Goal: Information Seeking & Learning: Find specific fact

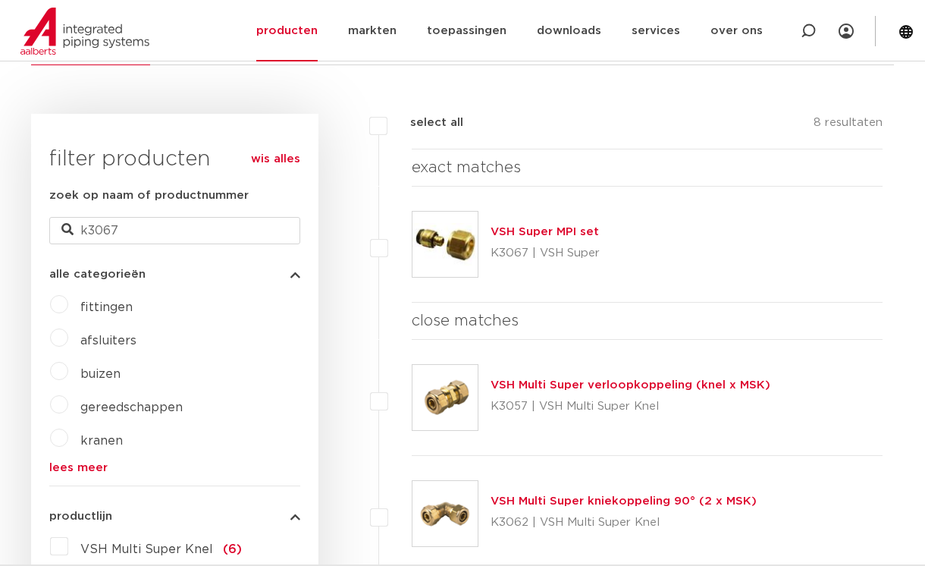
click at [504, 228] on link "VSH Super MPI set" at bounding box center [545, 231] width 108 height 11
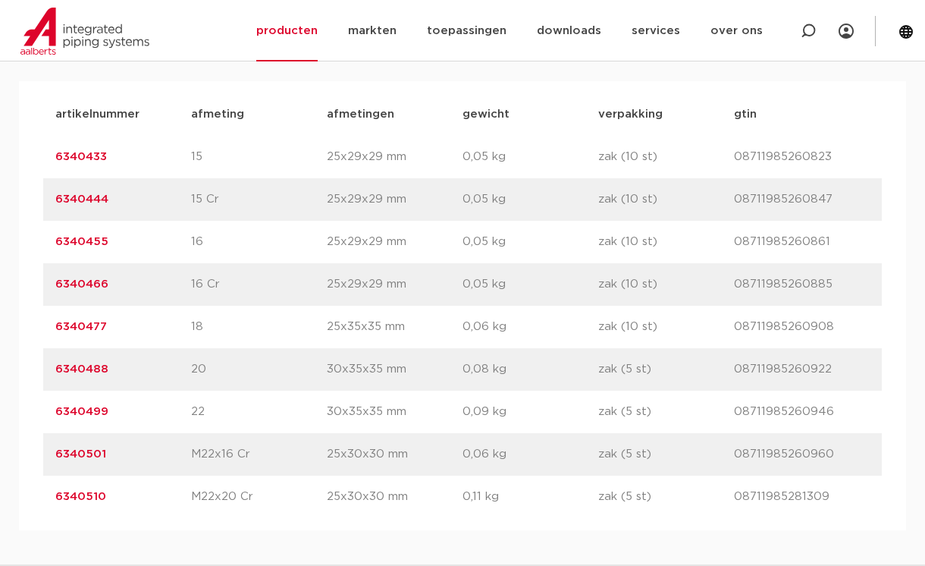
scroll to position [986, 0]
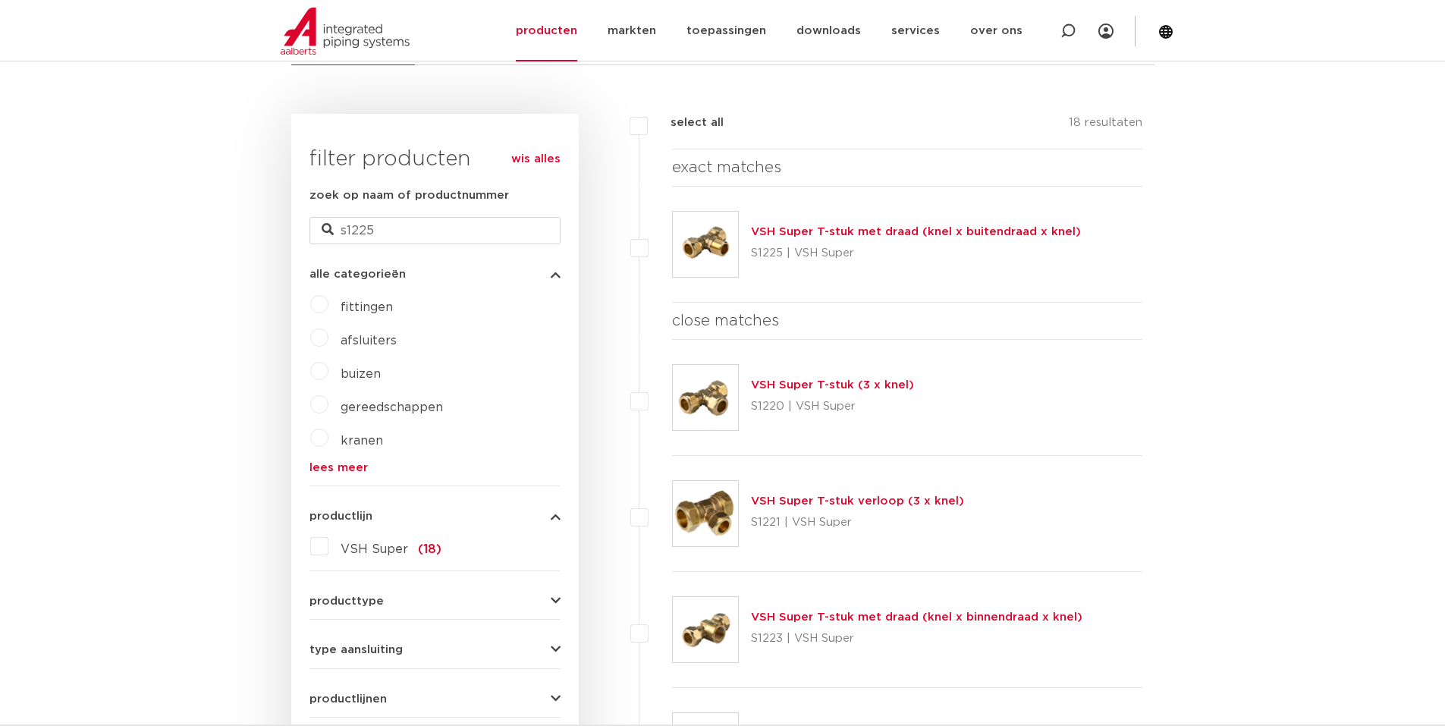
click at [924, 229] on div "VSH Super T-stuk met draad (knel x buitendraad x knel) S1225 | VSH Super" at bounding box center [907, 245] width 471 height 116
click at [924, 223] on div "VSH Super T-stuk met draad (knel x buitendraad x knel) S1225 | VSH Super" at bounding box center [907, 245] width 471 height 116
drag, startPoint x: 1078, startPoint y: 233, endPoint x: 751, endPoint y: 224, distance: 326.2
click at [751, 224] on div "VSH Super T-stuk met draad (knel x buitendraad x knel) S1225 | VSH Super" at bounding box center [907, 245] width 471 height 116
copy link "VSH Super T-stuk met draad (knel x buitendraad x knel)"
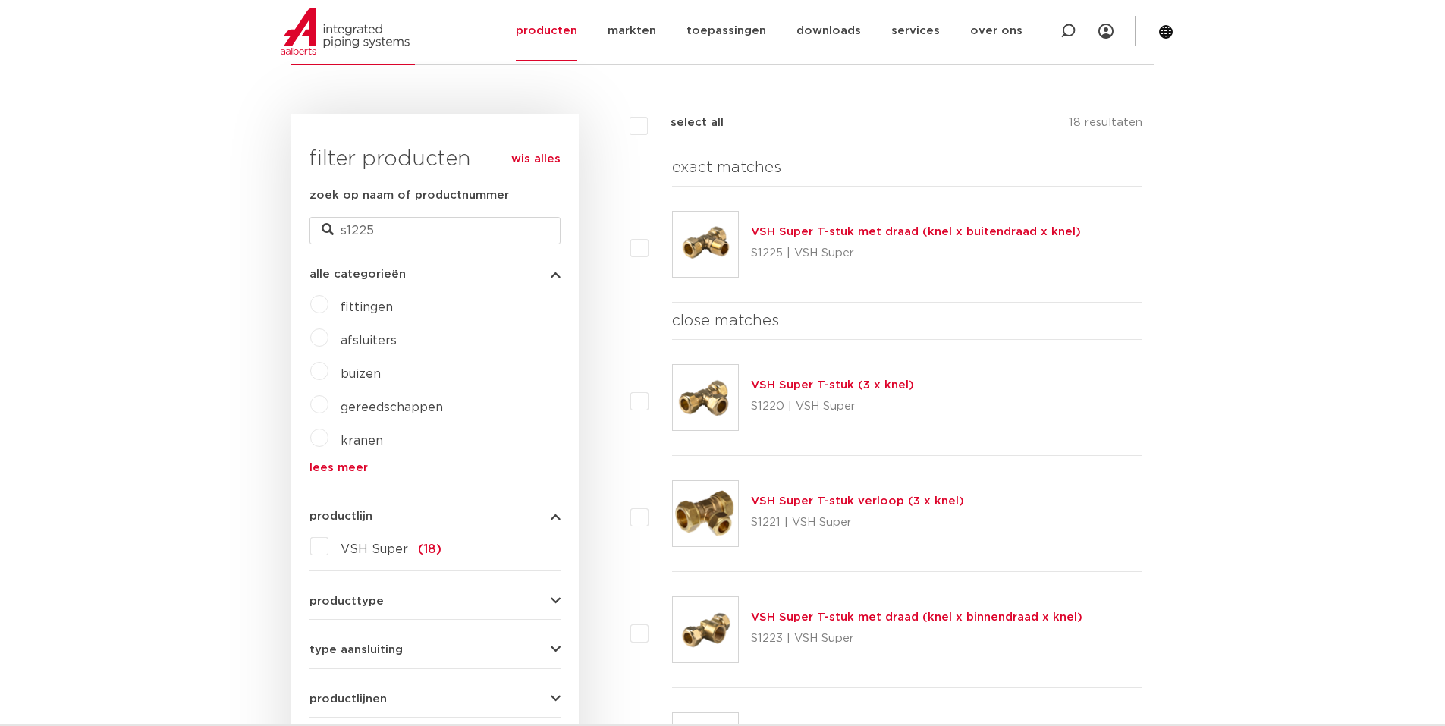
click at [792, 233] on link "VSH Super T-stuk met draad (knel x buitendraad x knel)" at bounding box center [916, 231] width 330 height 11
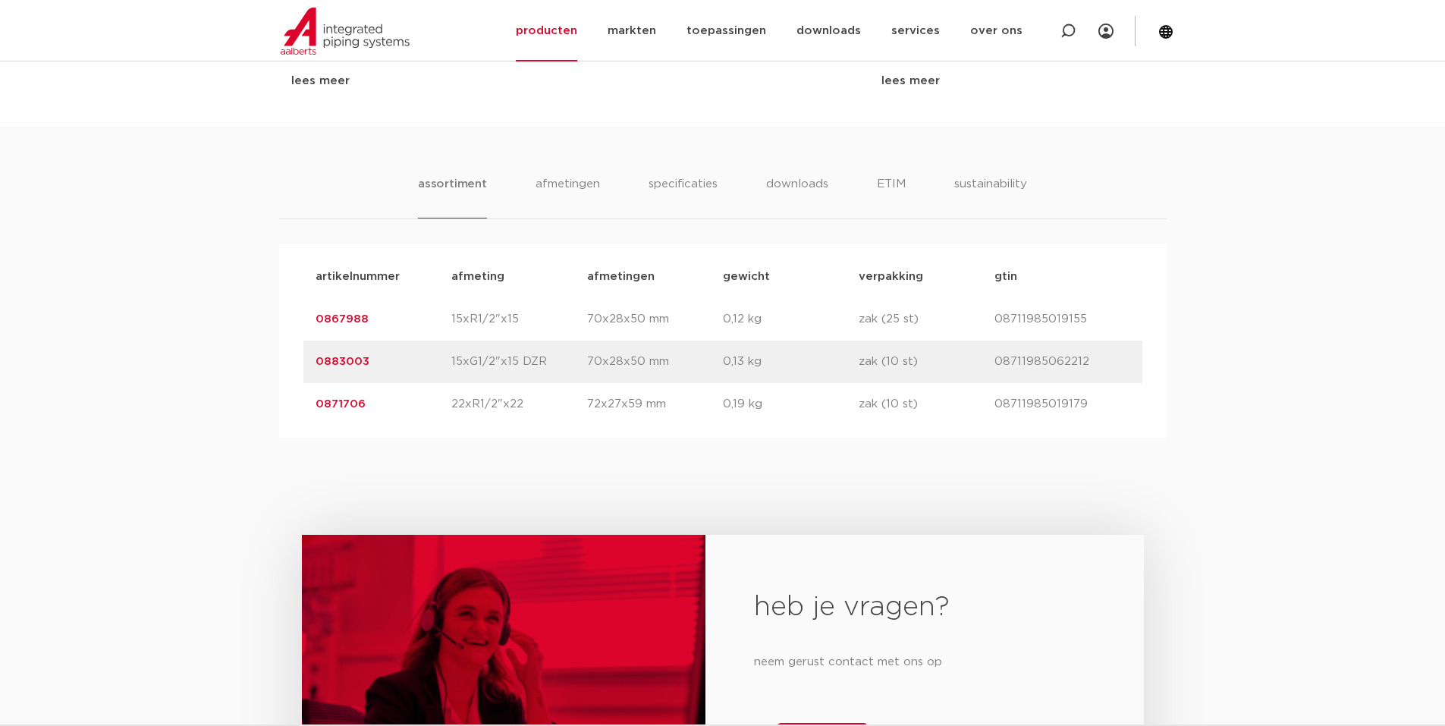
scroll to position [910, 0]
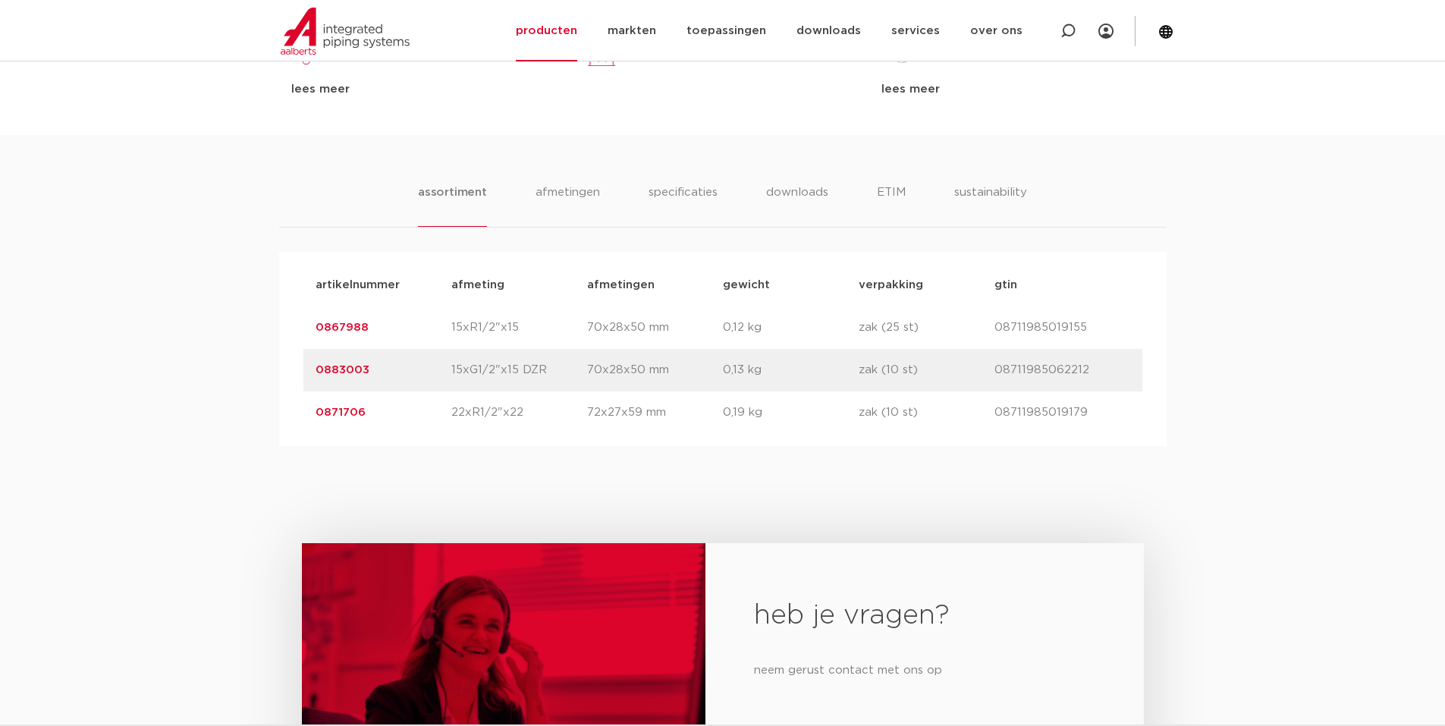
drag, startPoint x: 303, startPoint y: 408, endPoint x: 1102, endPoint y: 411, distance: 799.3
click at [1102, 411] on div "artikelnummer 0871706 afmeting 22xR1/2"x22 [GEOGRAPHIC_DATA] 72x27x59 mm gewich…" at bounding box center [722, 412] width 839 height 42
copy div "0871706 afmeting 22xR1/2"x22 afmetingen 72x27x59 mm gewicht 0,19 kg verpakking …"
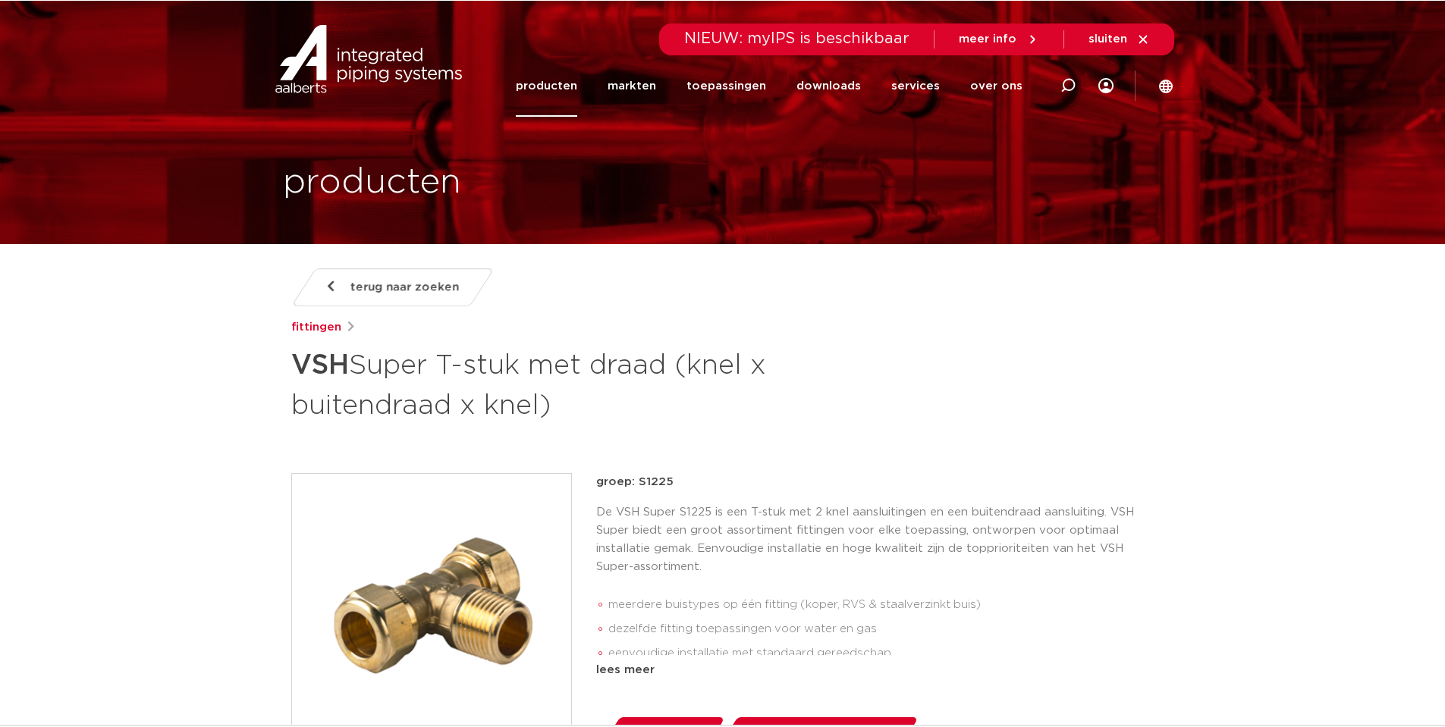
scroll to position [0, 0]
